Goal: Check status: Check status

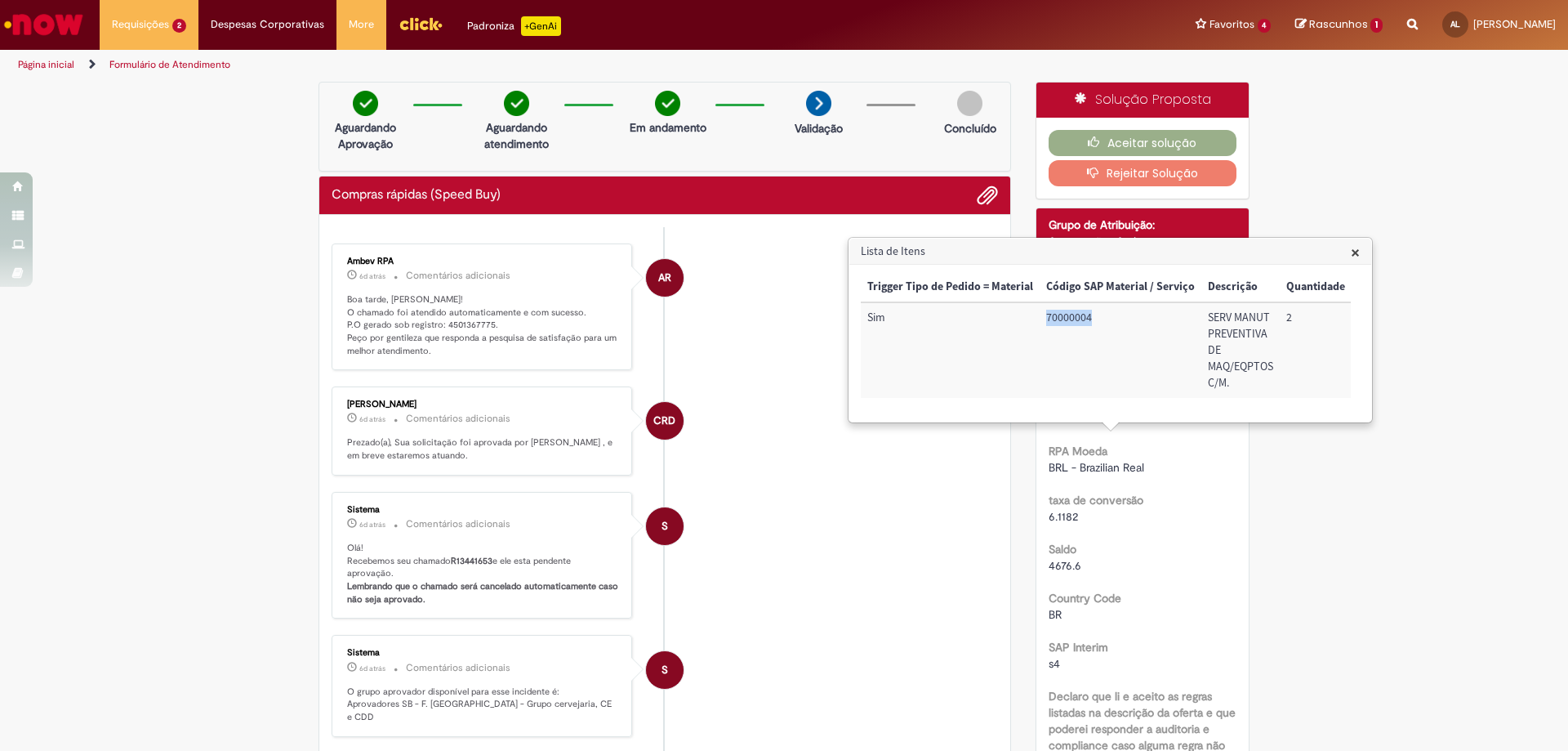
scroll to position [0, 66]
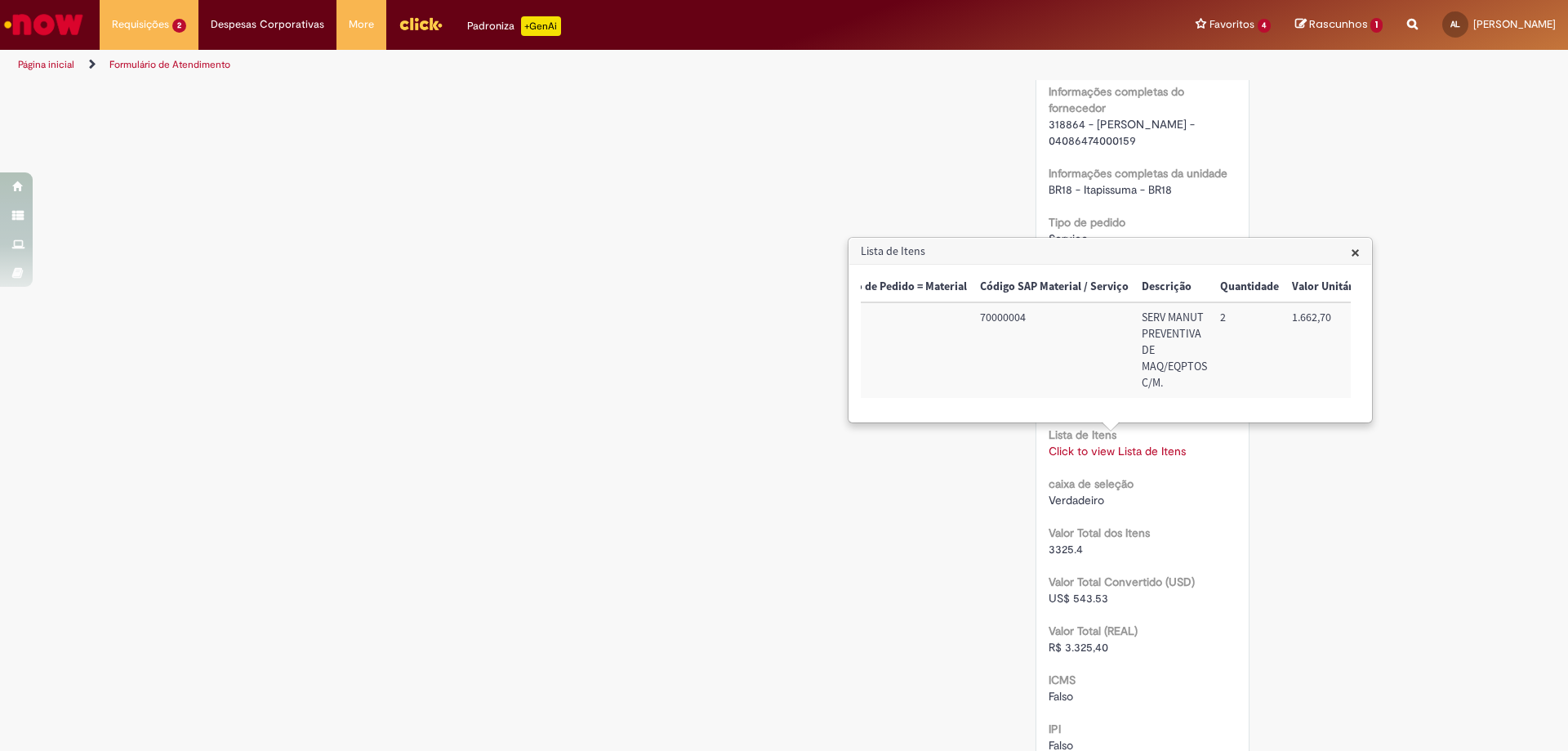
click at [1349, 257] on h3 "Lista de Itens" at bounding box center [1110, 251] width 521 height 27
click at [1354, 249] on span "×" at bounding box center [1355, 252] width 9 height 22
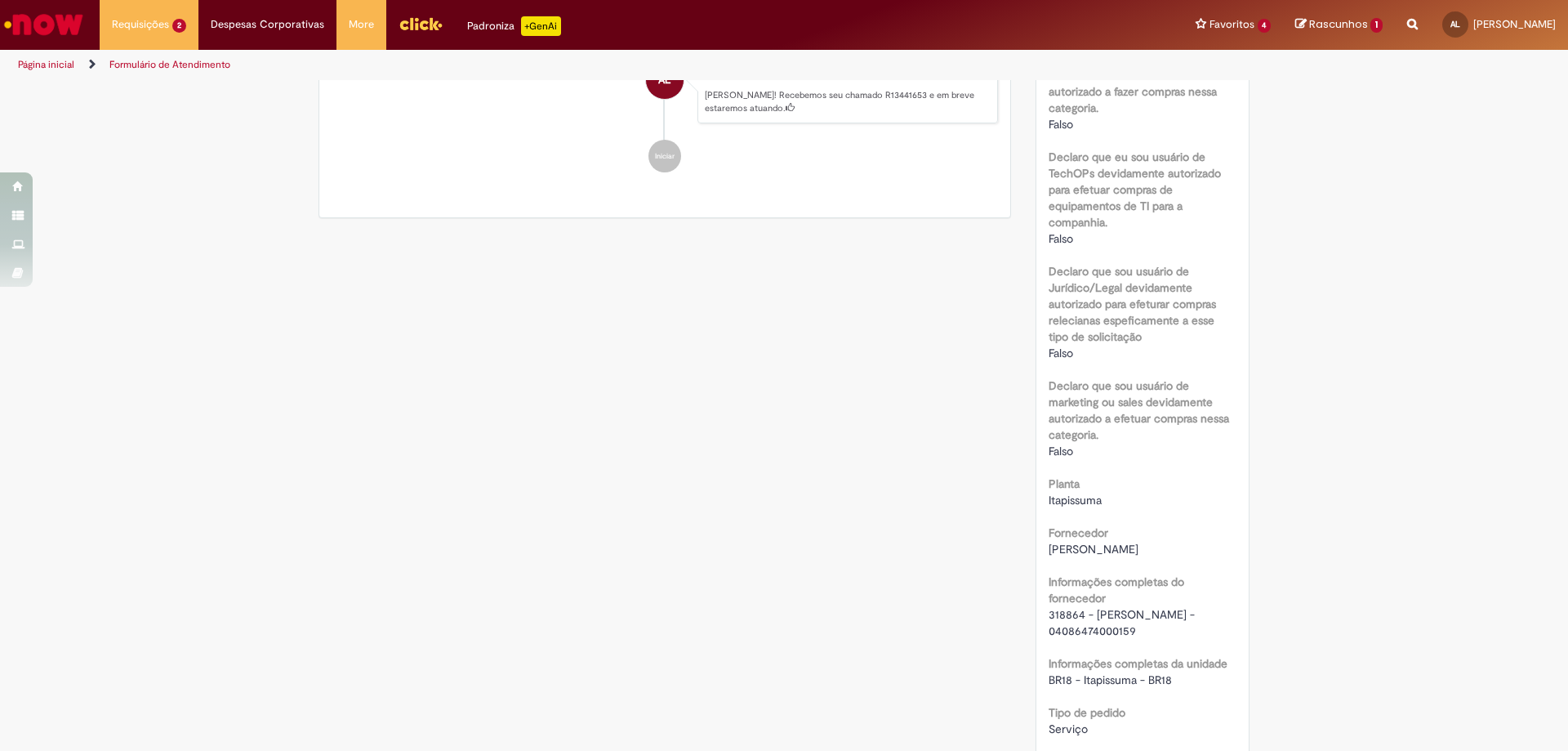
scroll to position [408, 0]
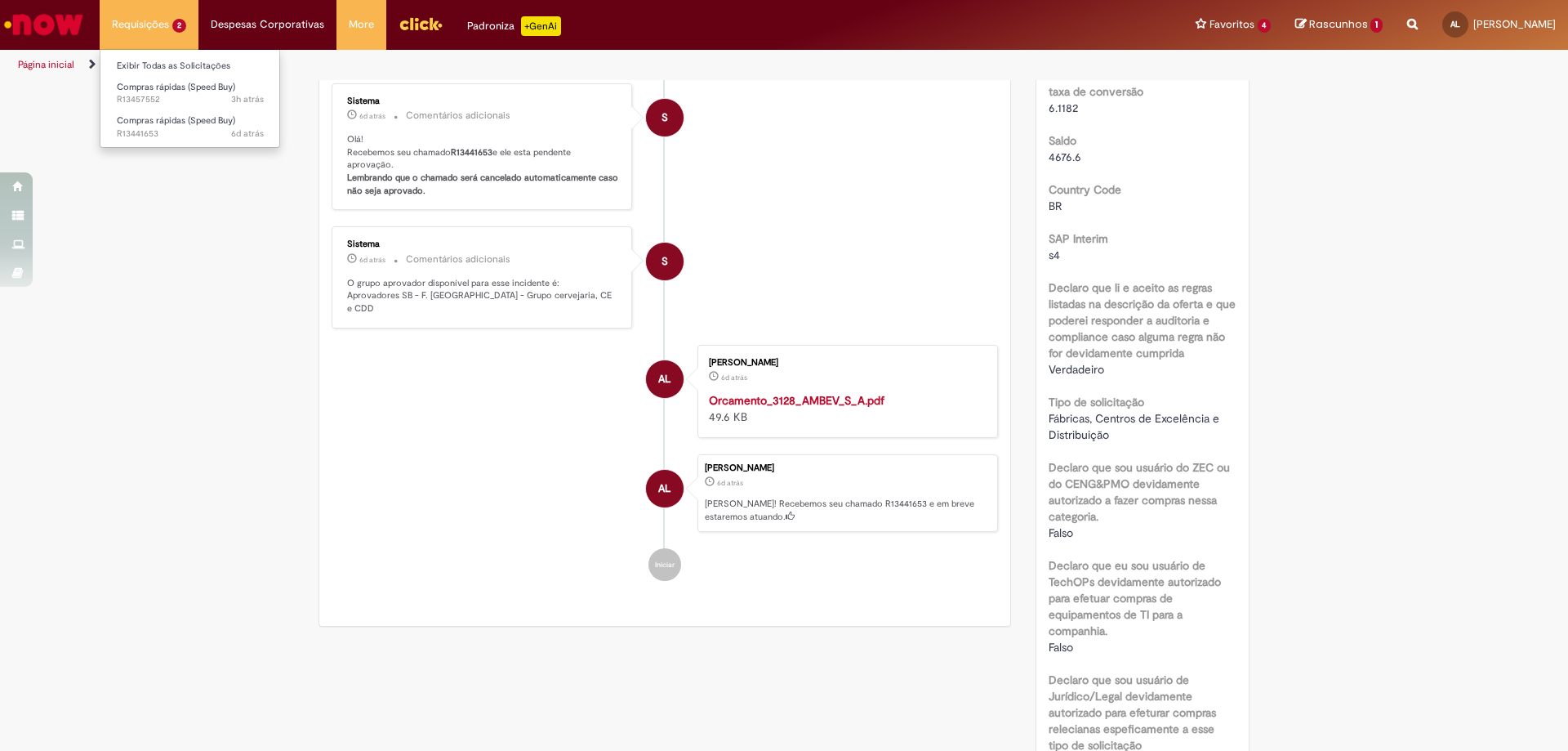
click at [156, 15] on li "Requisições 2 Exibir Todas as Solicitações Compras rápidas (Speed Buy) 3h atrás…" at bounding box center [149, 25] width 98 height 49
click at [166, 113] on link "Compras rápidas (Speed Buy) 6d atrás 6 dias atrás R13441653" at bounding box center [190, 127] width 180 height 31
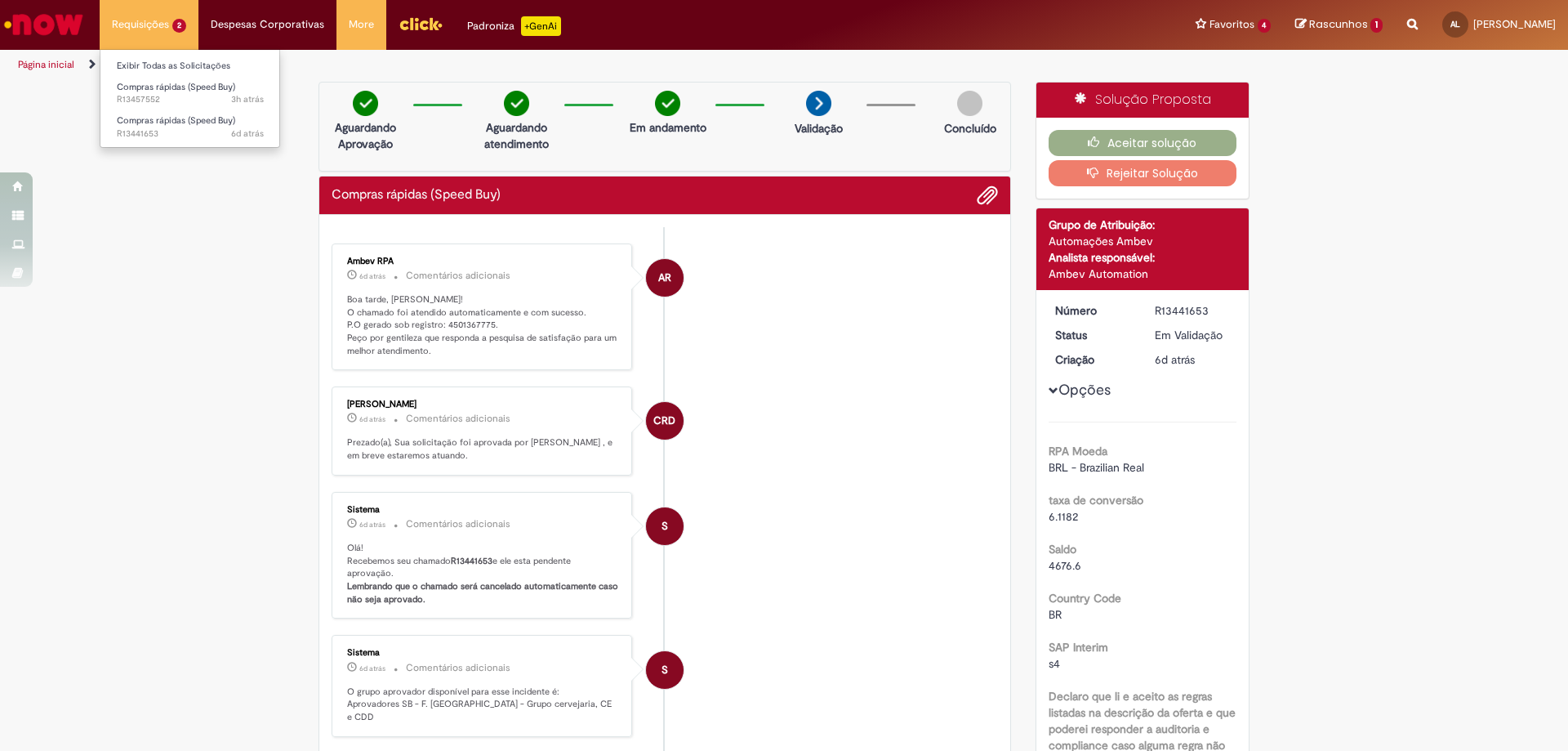
click at [142, 30] on li "Requisições 2 Exibir Todas as Solicitações Compras rápidas (Speed Buy) 3h atrás…" at bounding box center [149, 25] width 98 height 49
click at [172, 94] on link "Compras rápidas (Speed Buy) 3h atrás 3 horas atrás R13457552" at bounding box center [190, 94] width 180 height 31
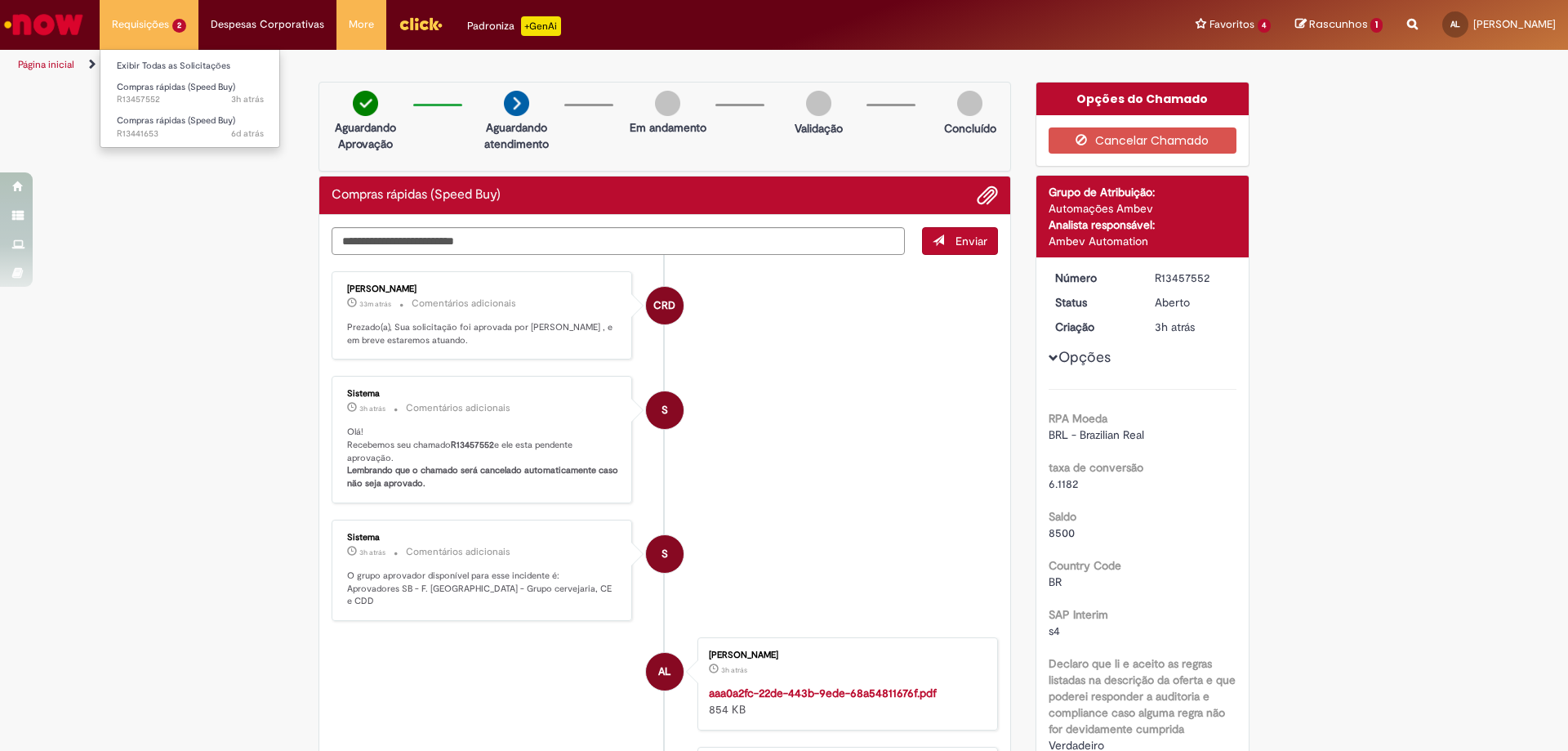
click at [140, 30] on li "Requisições 2 Exibir Todas as Solicitações Compras rápidas (Speed Buy) 3h atrás…" at bounding box center [149, 25] width 98 height 49
click at [170, 119] on span "Compras rápidas (Speed Buy)" at bounding box center [176, 120] width 118 height 12
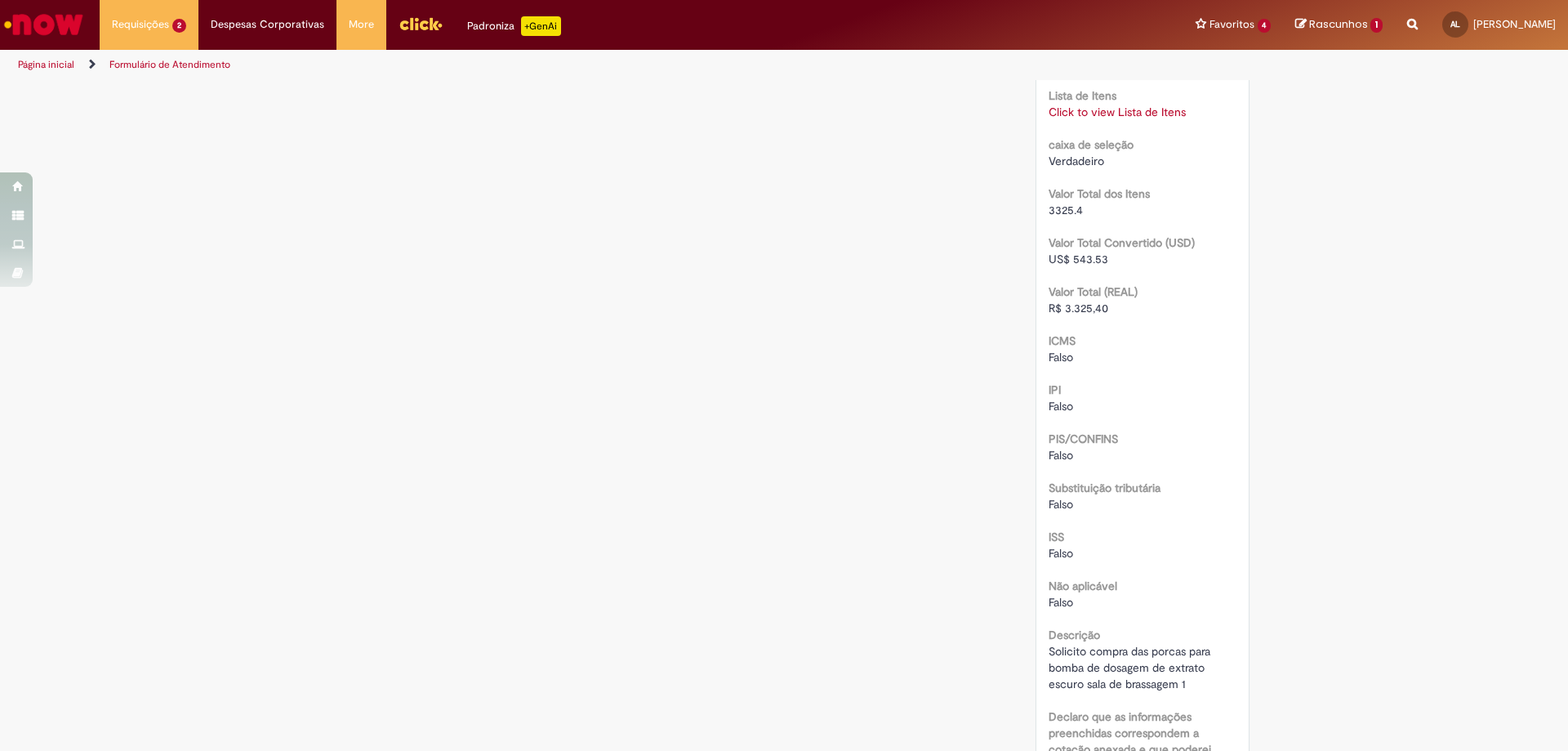
scroll to position [1892, 0]
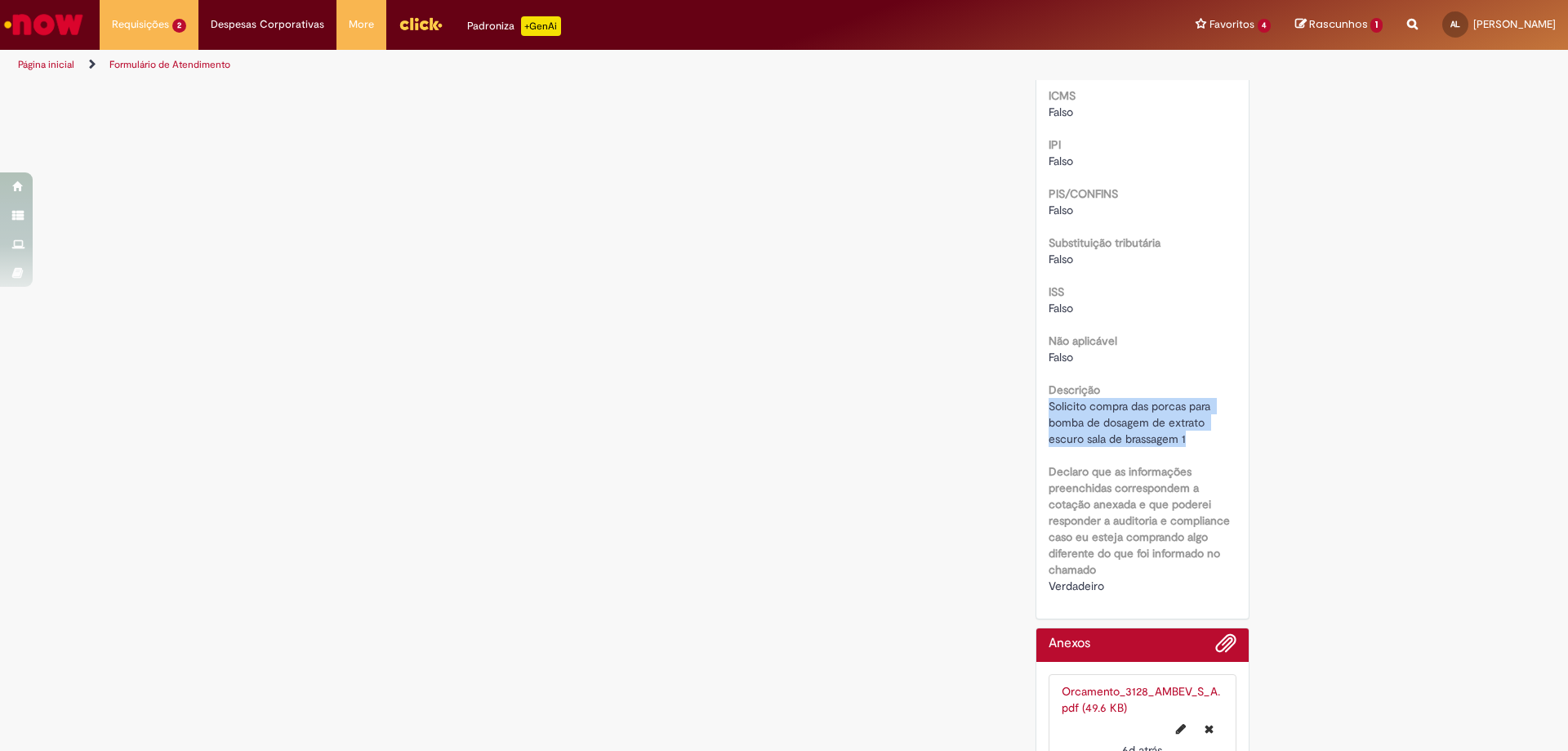
drag, startPoint x: 1181, startPoint y: 440, endPoint x: 1044, endPoint y: 407, distance: 140.9
click at [1049, 407] on div "Solicito compra das porcas para bomba de dosagem de extrato escuro sala de bras…" at bounding box center [1143, 422] width 189 height 49
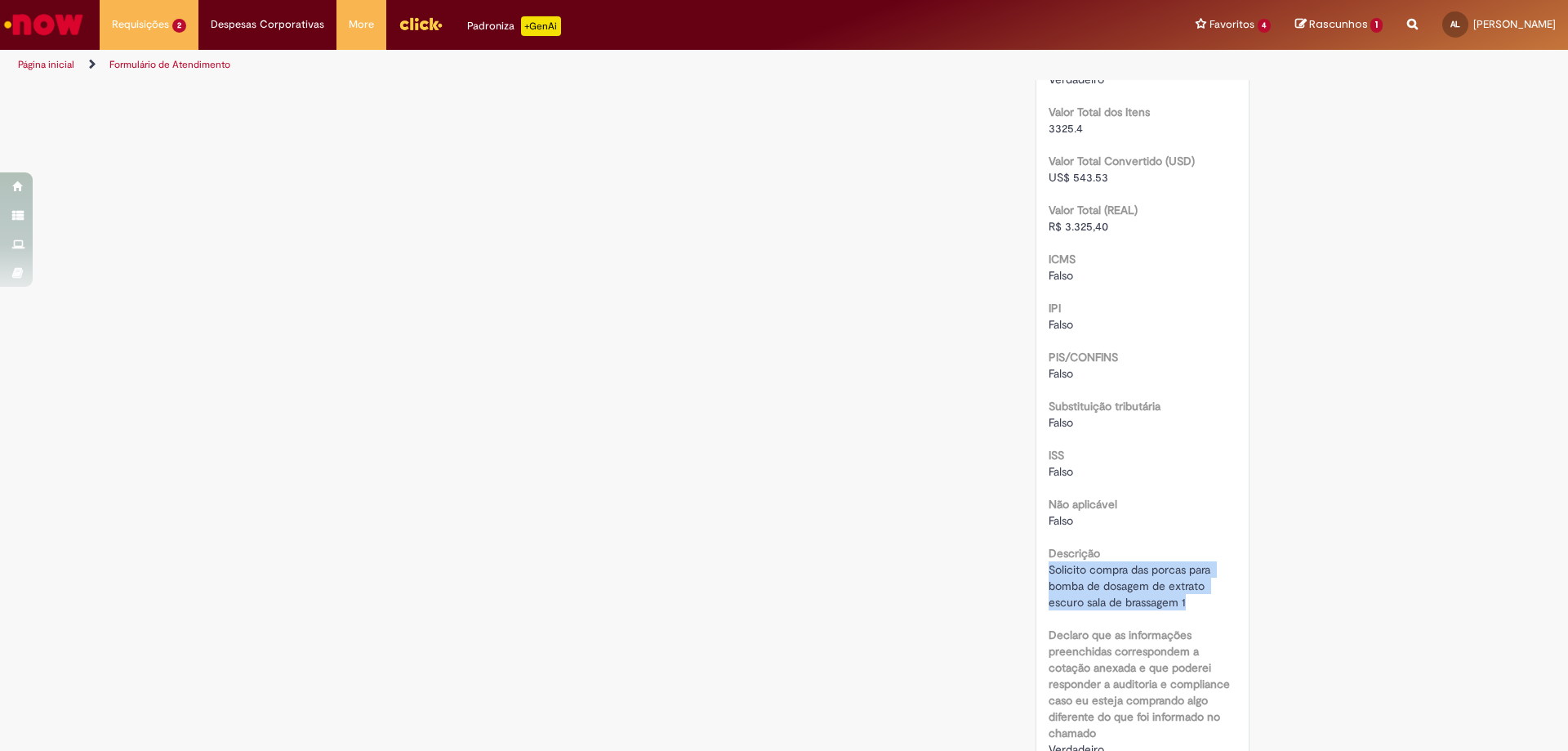
scroll to position [1483, 0]
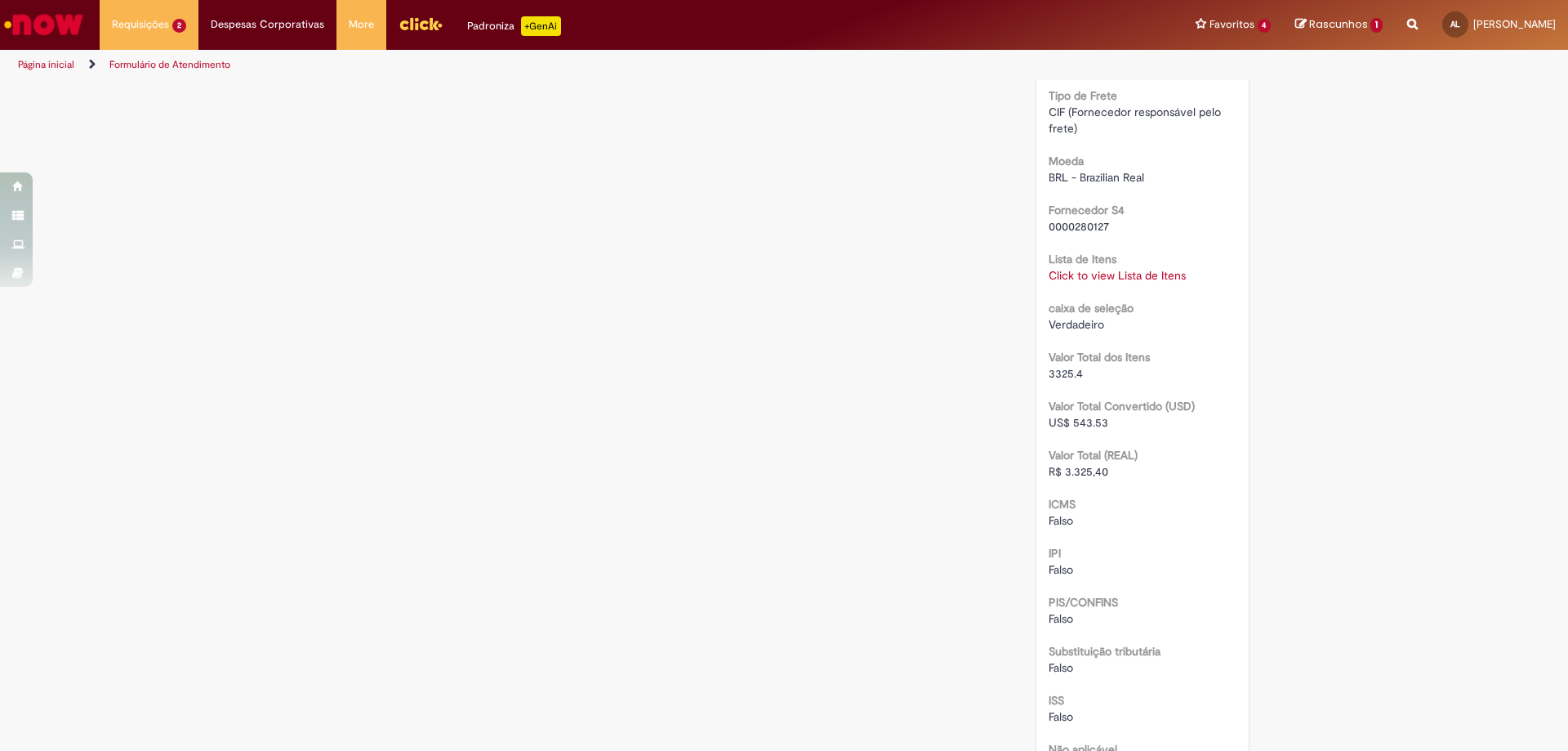
click at [1116, 277] on link "Click to view Lista de Itens" at bounding box center [1116, 275] width 137 height 15
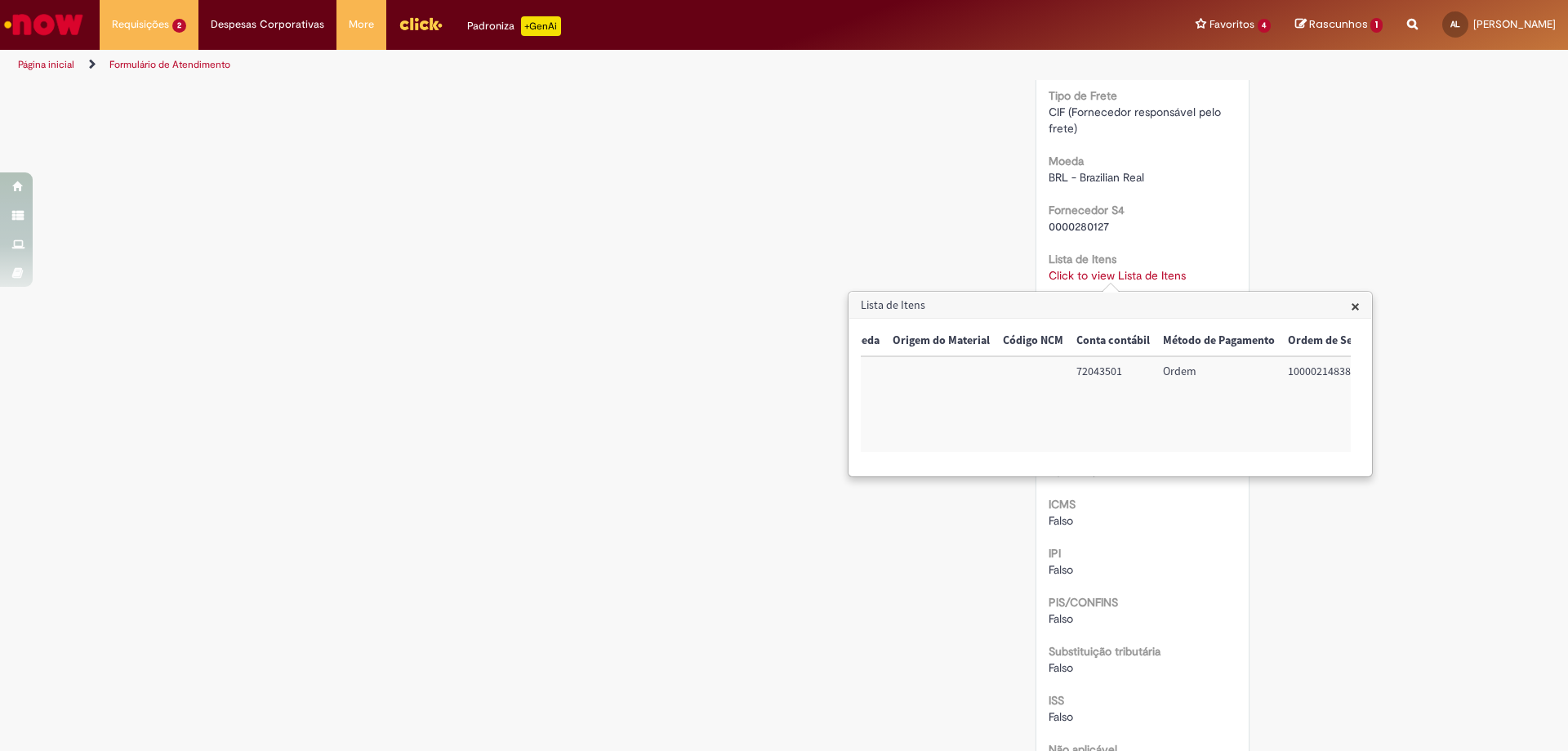
scroll to position [0, 680]
drag, startPoint x: 1333, startPoint y: 372, endPoint x: 1256, endPoint y: 369, distance: 77.1
click at [1256, 369] on td "100002148389" at bounding box center [1305, 404] width 103 height 95
copy td "100002148389"
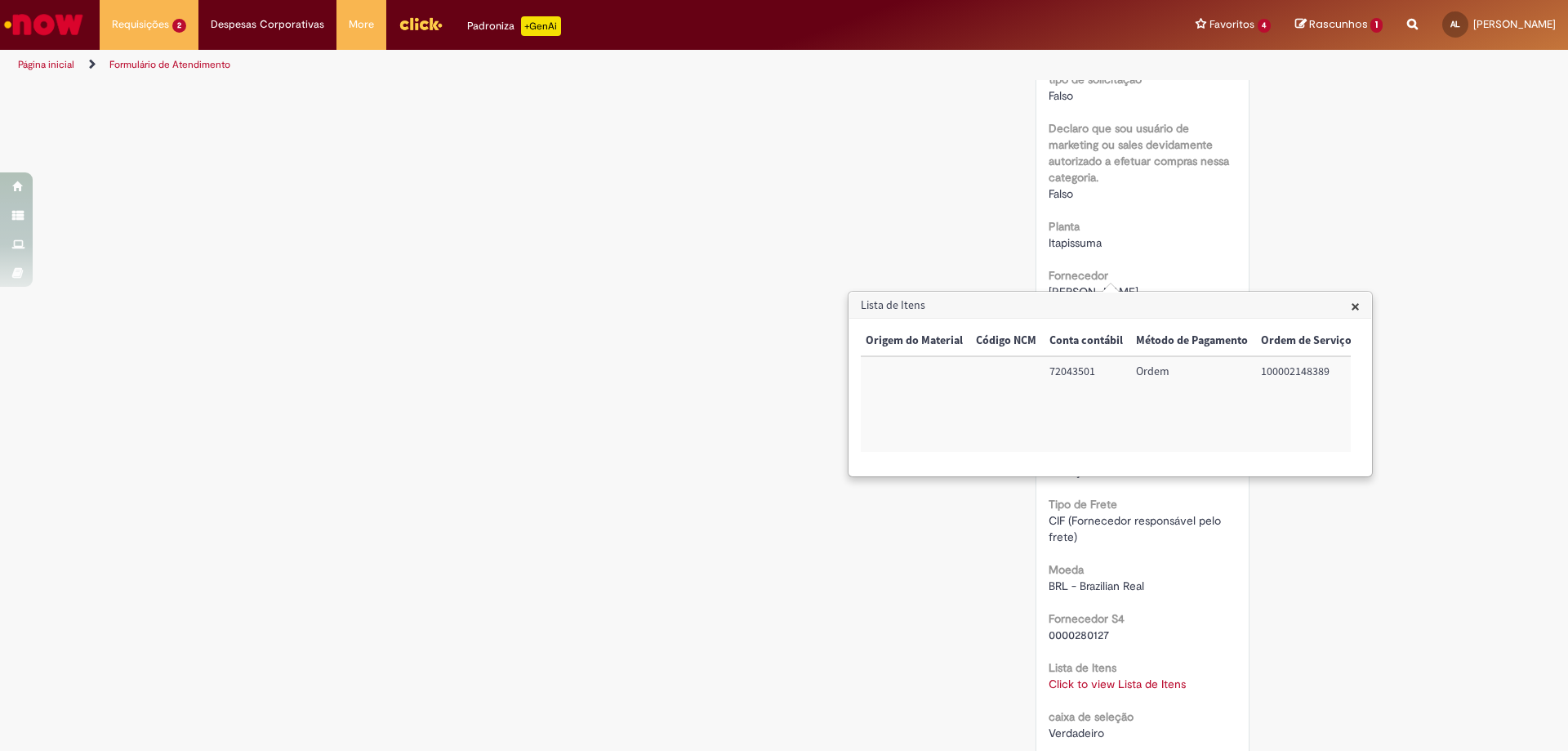
click at [392, 215] on div "Verificar Código de Barras Aguardando Aprovação Aguardando atendimento Em andam…" at bounding box center [783, 307] width 955 height 2598
click at [1356, 306] on span "×" at bounding box center [1355, 306] width 9 height 22
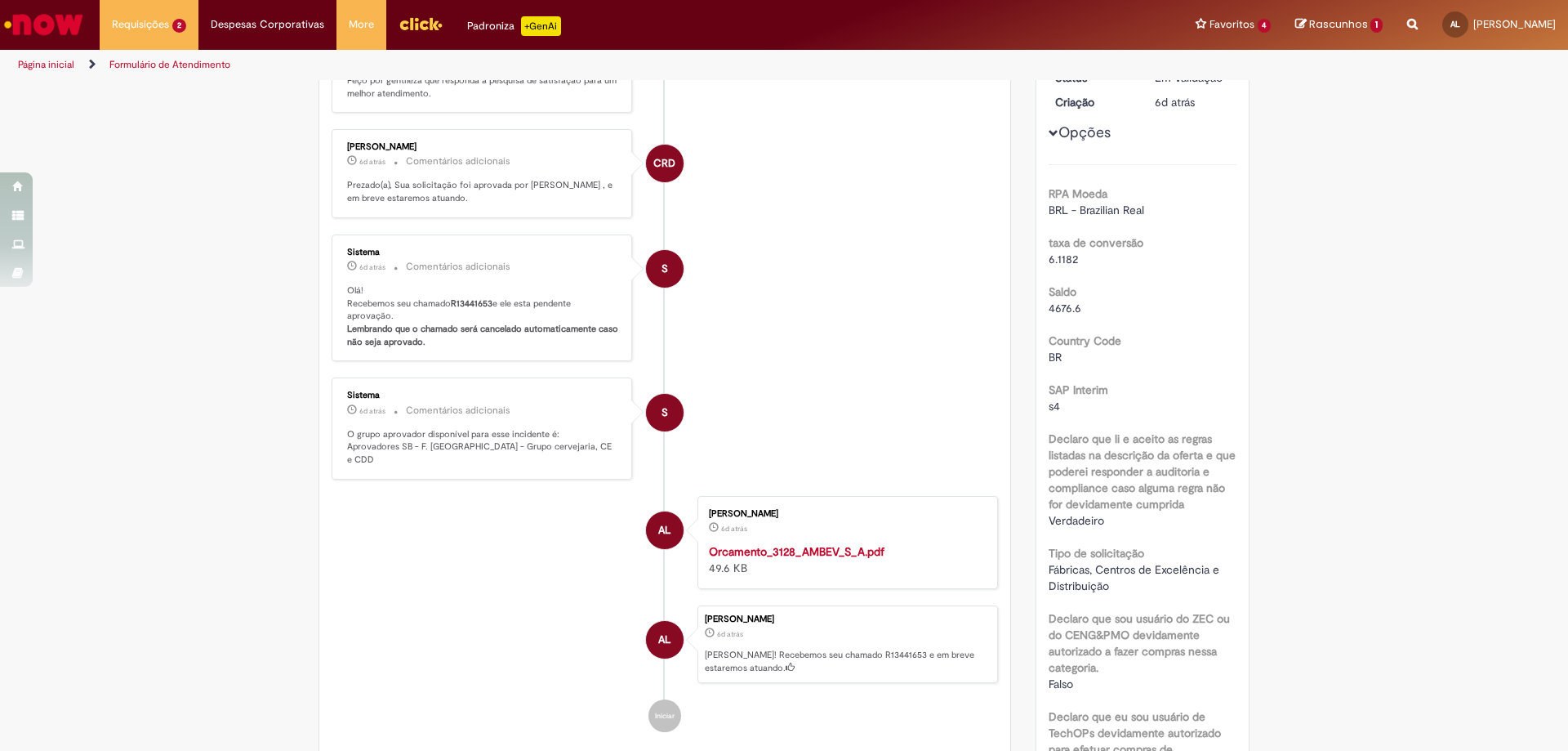
scroll to position [0, 0]
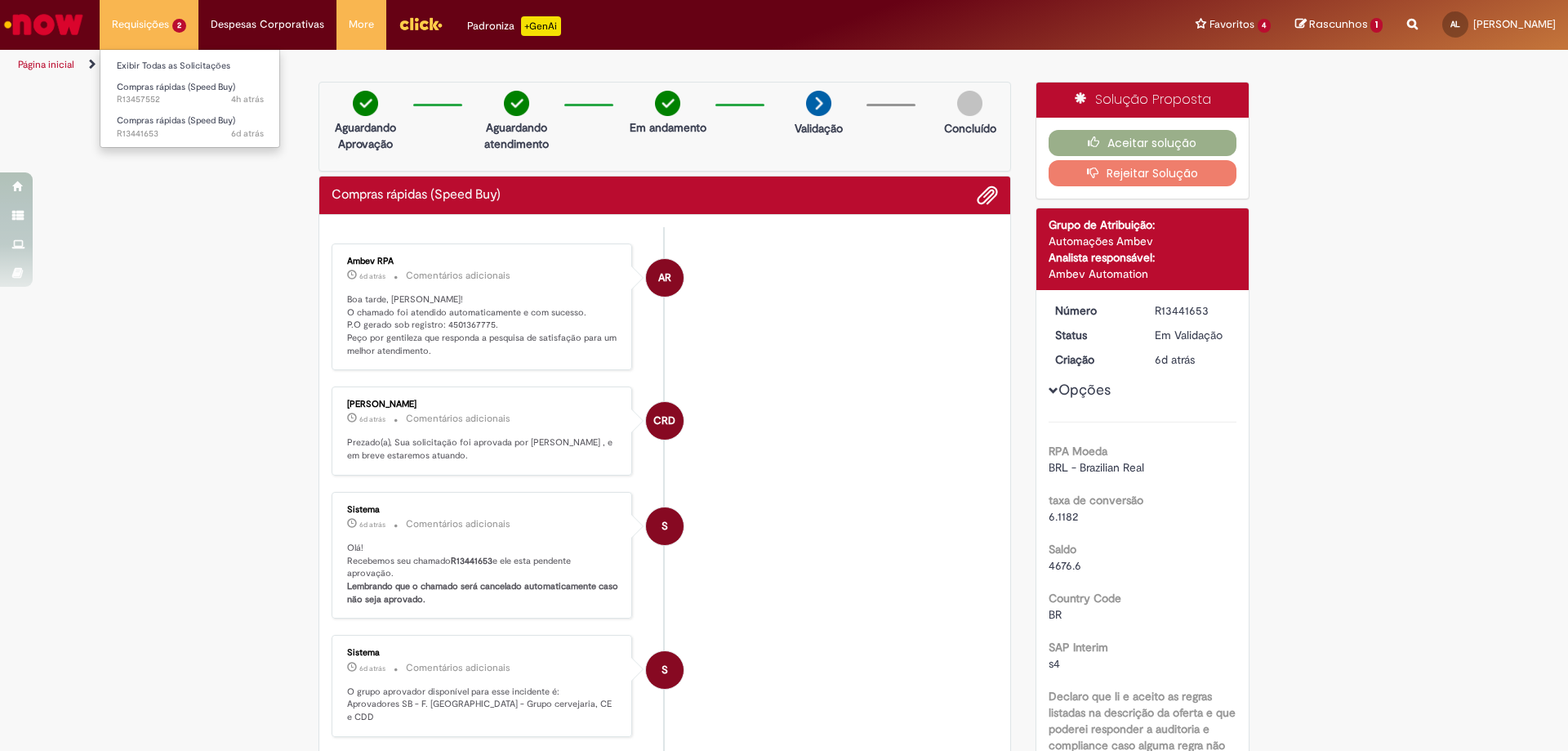
click at [156, 23] on li "Requisições 2 Exibir Todas as Solicitações Compras rápidas (Speed Buy) 4h atrás…" at bounding box center [149, 25] width 98 height 49
click at [162, 79] on link "Compras rápidas (Speed Buy) 4h atrás 4 horas atrás R13457552" at bounding box center [190, 94] width 180 height 31
